Goal: Find specific page/section: Find specific page/section

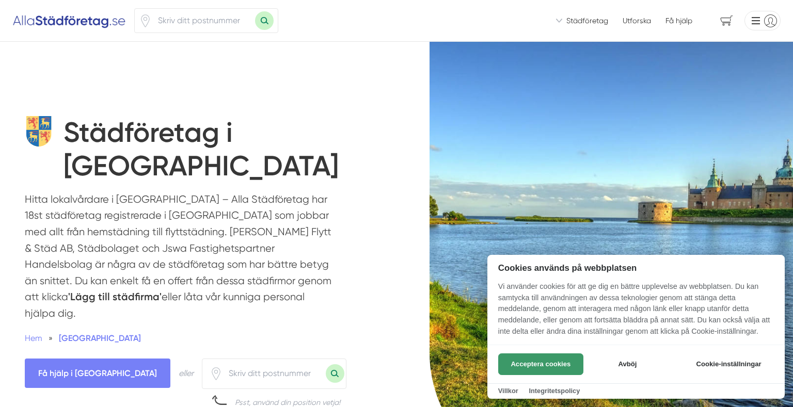
click at [531, 357] on button "Acceptera cookies" at bounding box center [540, 365] width 85 height 22
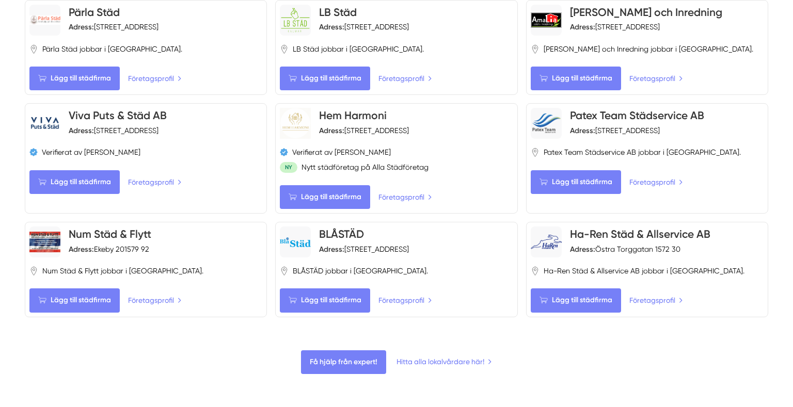
scroll to position [1100, 0]
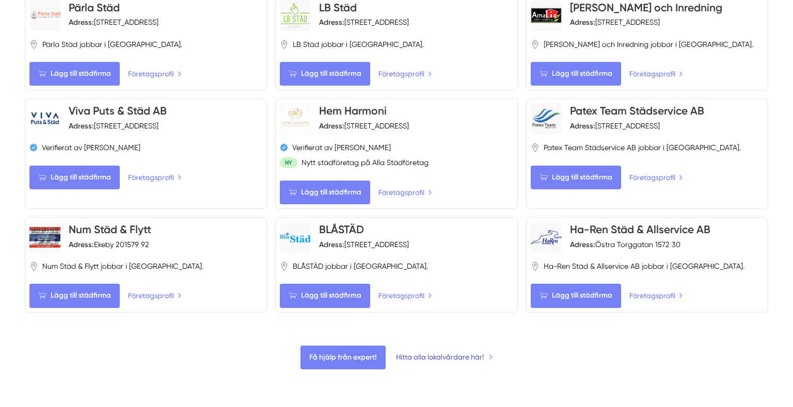
click at [413, 352] on link "Hitta alla lokalvårdare här!" at bounding box center [444, 357] width 97 height 11
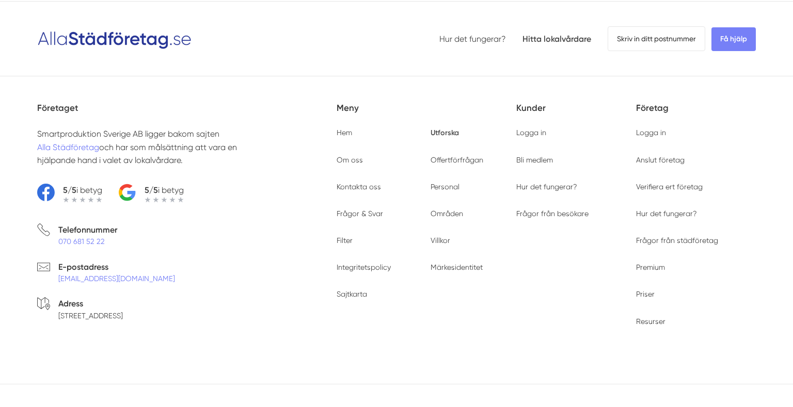
scroll to position [4035, 0]
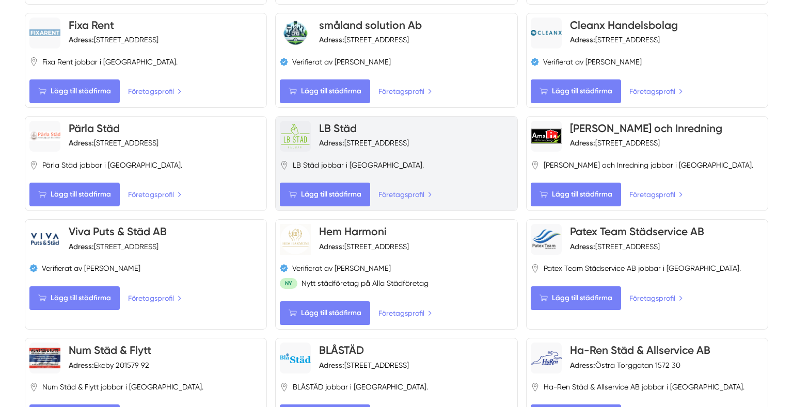
scroll to position [978, 0]
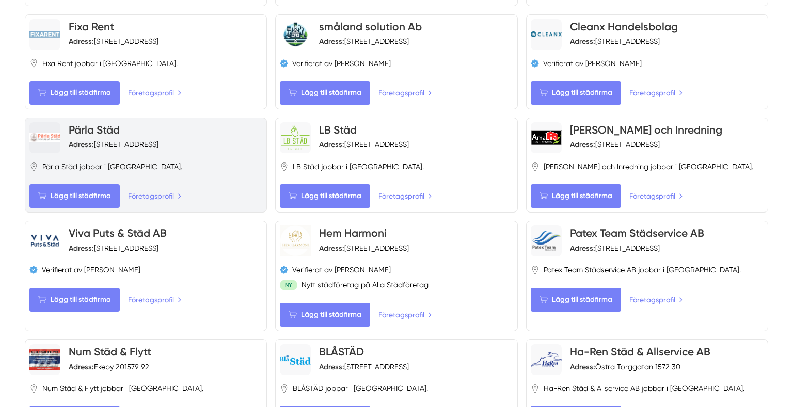
drag, startPoint x: 123, startPoint y: 55, endPoint x: 190, endPoint y: 57, distance: 66.1
click at [191, 118] on div "Pärla Städ Adress: Adelgatan 12, 393 50 Kalmar, Sverige Pärla Städ jobbar i Kal…" at bounding box center [146, 165] width 242 height 95
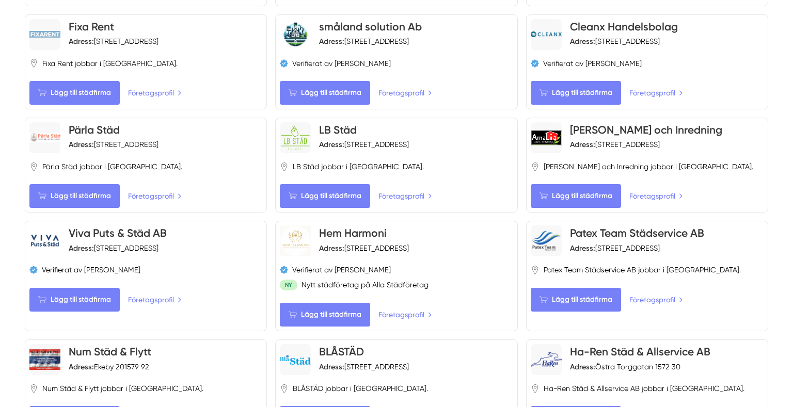
drag, startPoint x: 138, startPoint y: 54, endPoint x: 380, endPoint y: 149, distance: 259.7
click at [380, 149] on div "Gottfridssons Flytt & Städ AB Väldigt bra (694) Verifierat av Henrik Gottfridss…" at bounding box center [397, 39] width 744 height 792
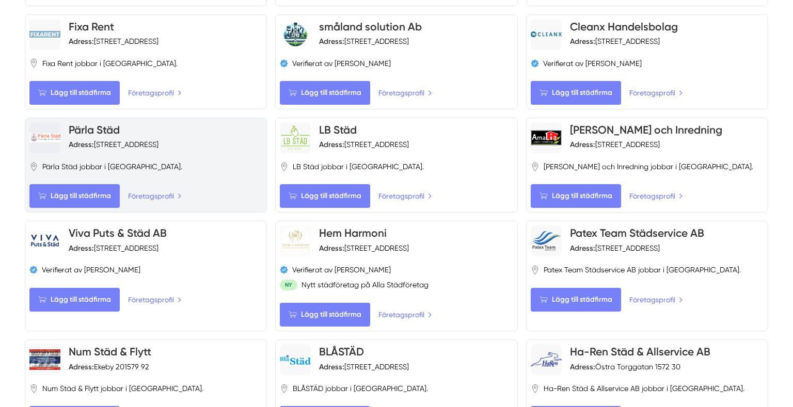
click at [46, 122] on div at bounding box center [44, 137] width 31 height 31
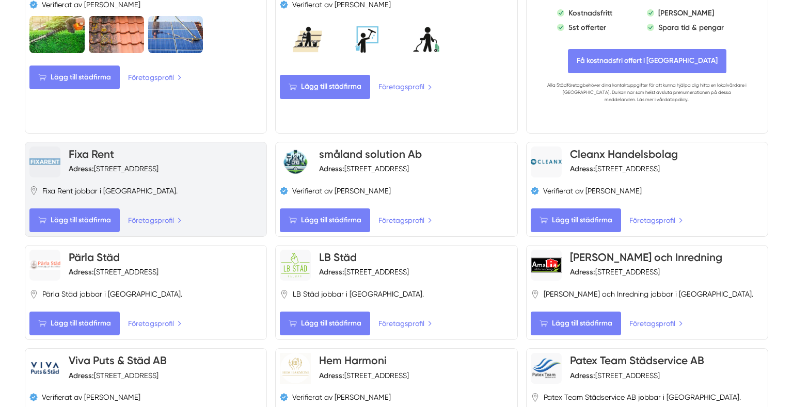
scroll to position [856, 0]
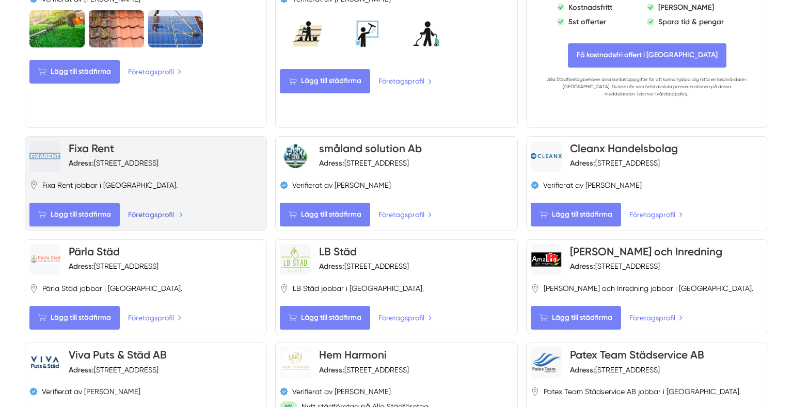
click at [154, 209] on link "Företagsprofil" at bounding box center [155, 214] width 55 height 11
